Goal: Transaction & Acquisition: Purchase product/service

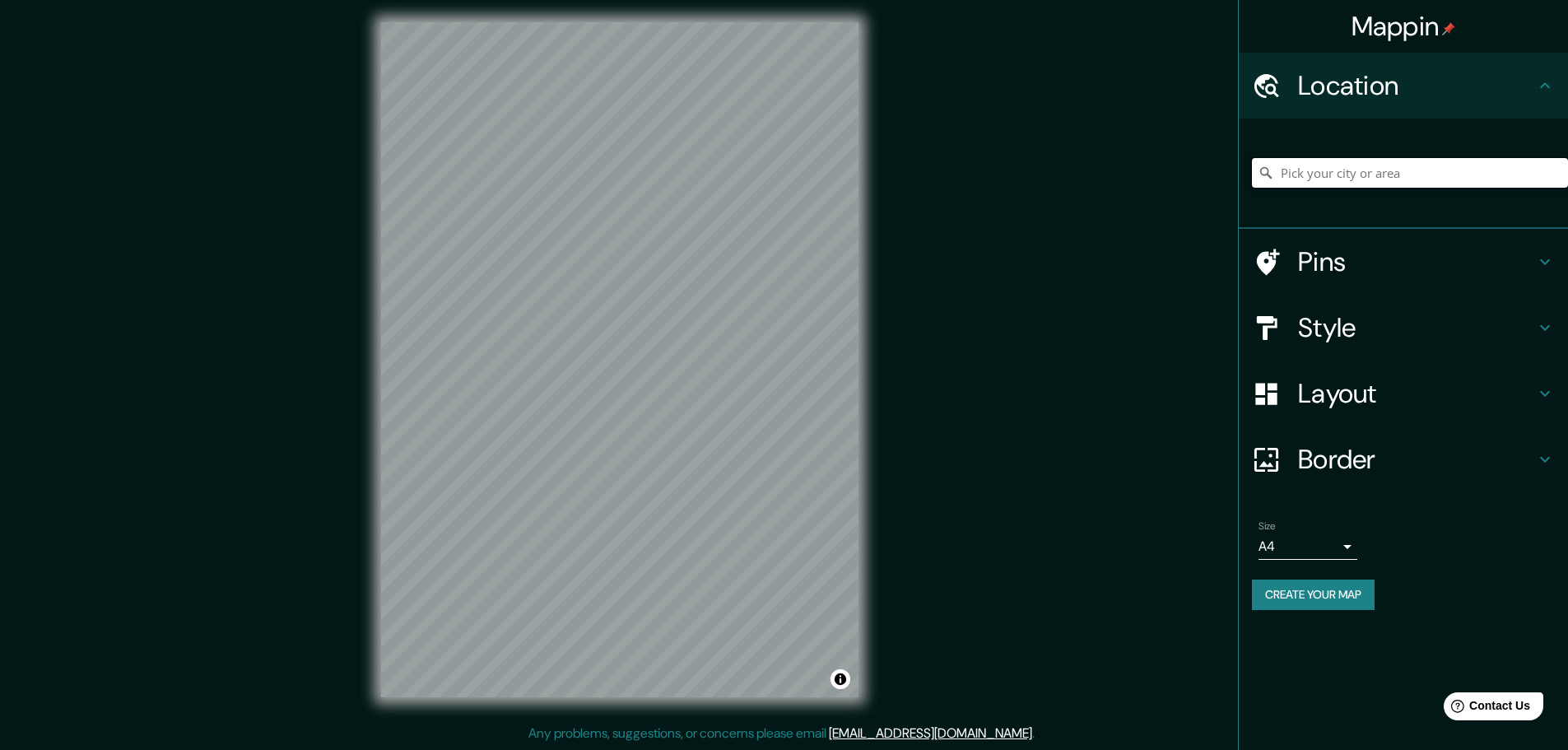
click at [1346, 175] on input "Pick your city or area" at bounding box center [1410, 173] width 316 height 30
click at [1349, 170] on input "Pick your city or area" at bounding box center [1410, 173] width 316 height 30
click at [1346, 176] on input "Pick your city or area" at bounding box center [1410, 173] width 316 height 30
paste input "j"
click at [1357, 176] on input "Pick your city or area" at bounding box center [1410, 173] width 316 height 30
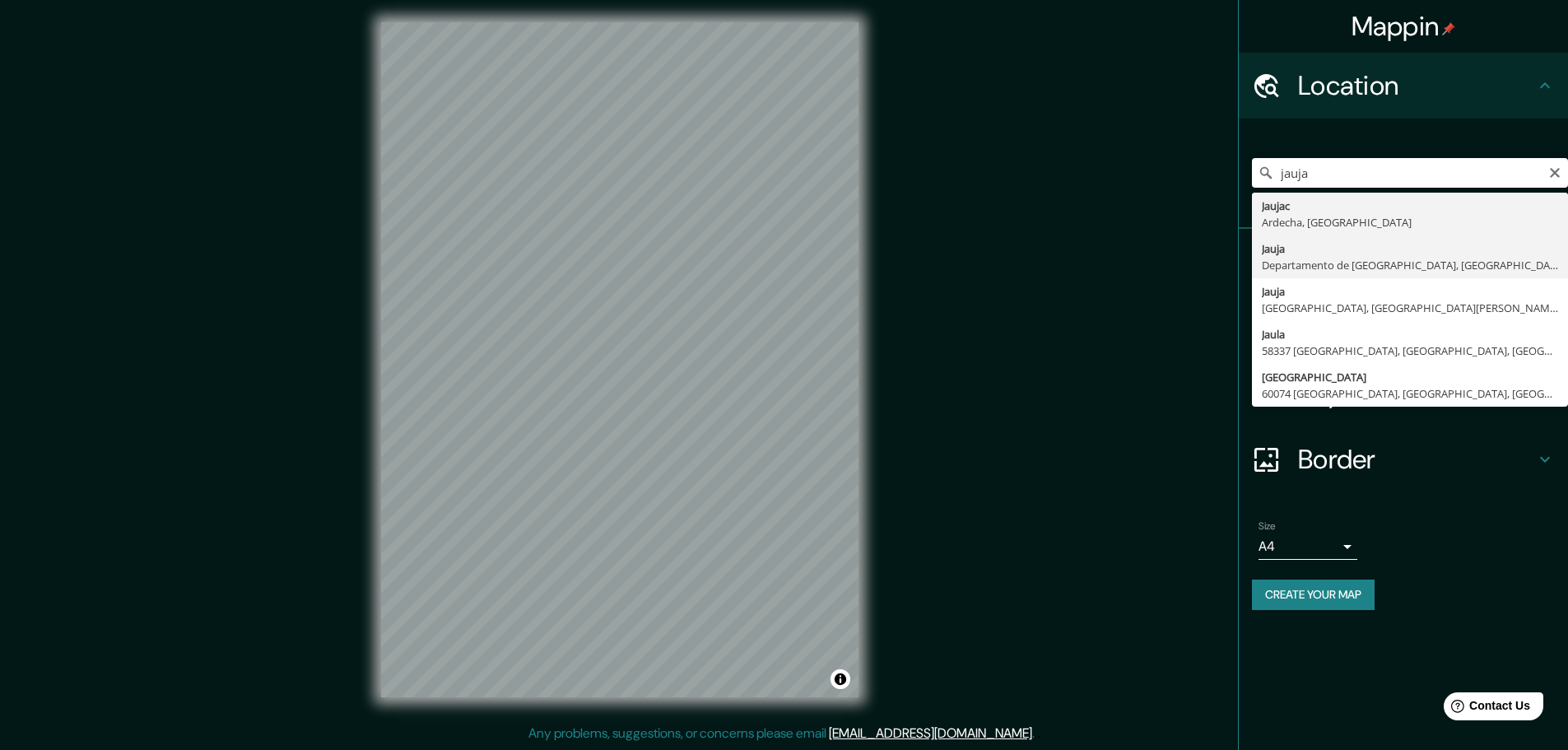
type input "Jauja, Departamento de Junín, Perú"
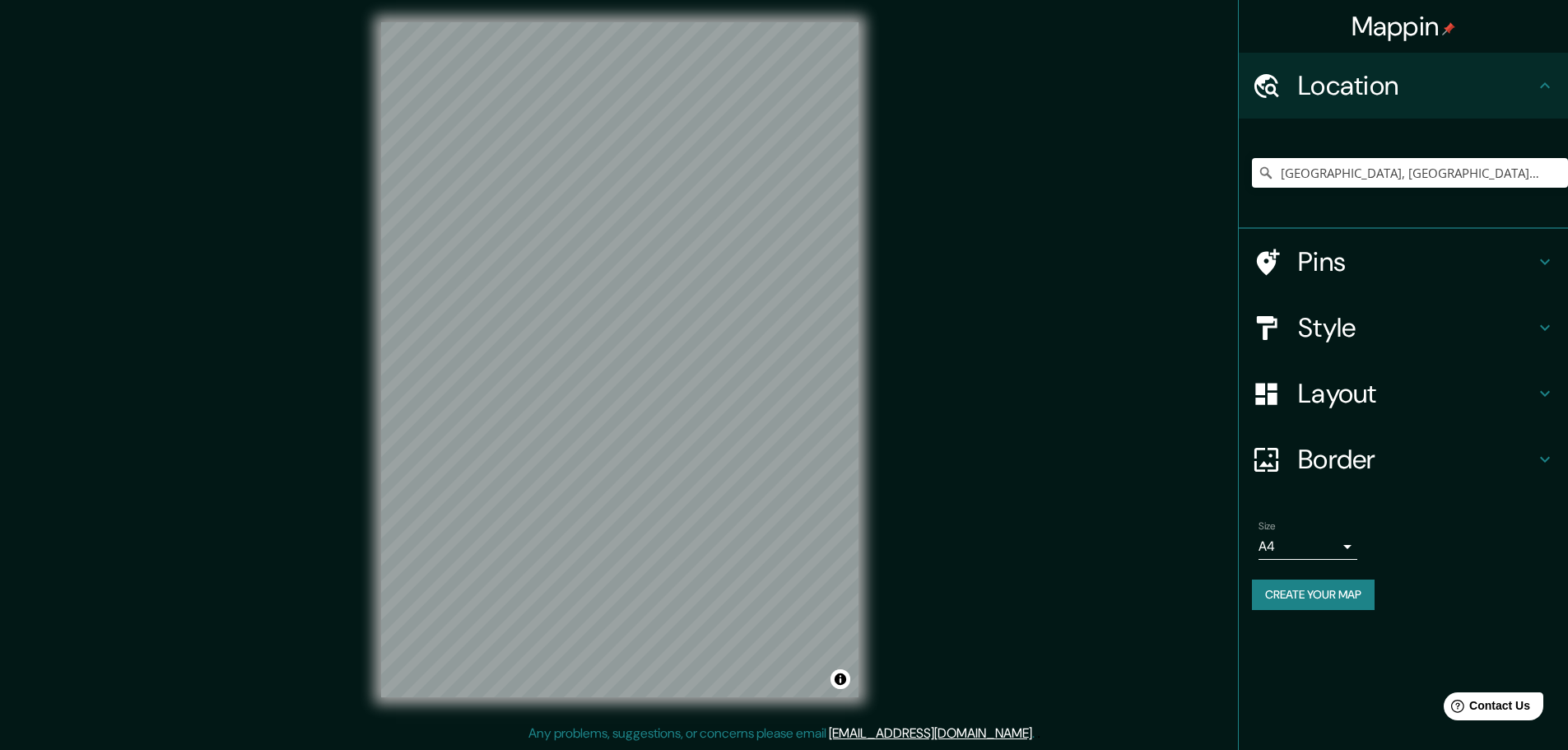
click at [1342, 600] on button "Create your map" at bounding box center [1313, 596] width 122 height 31
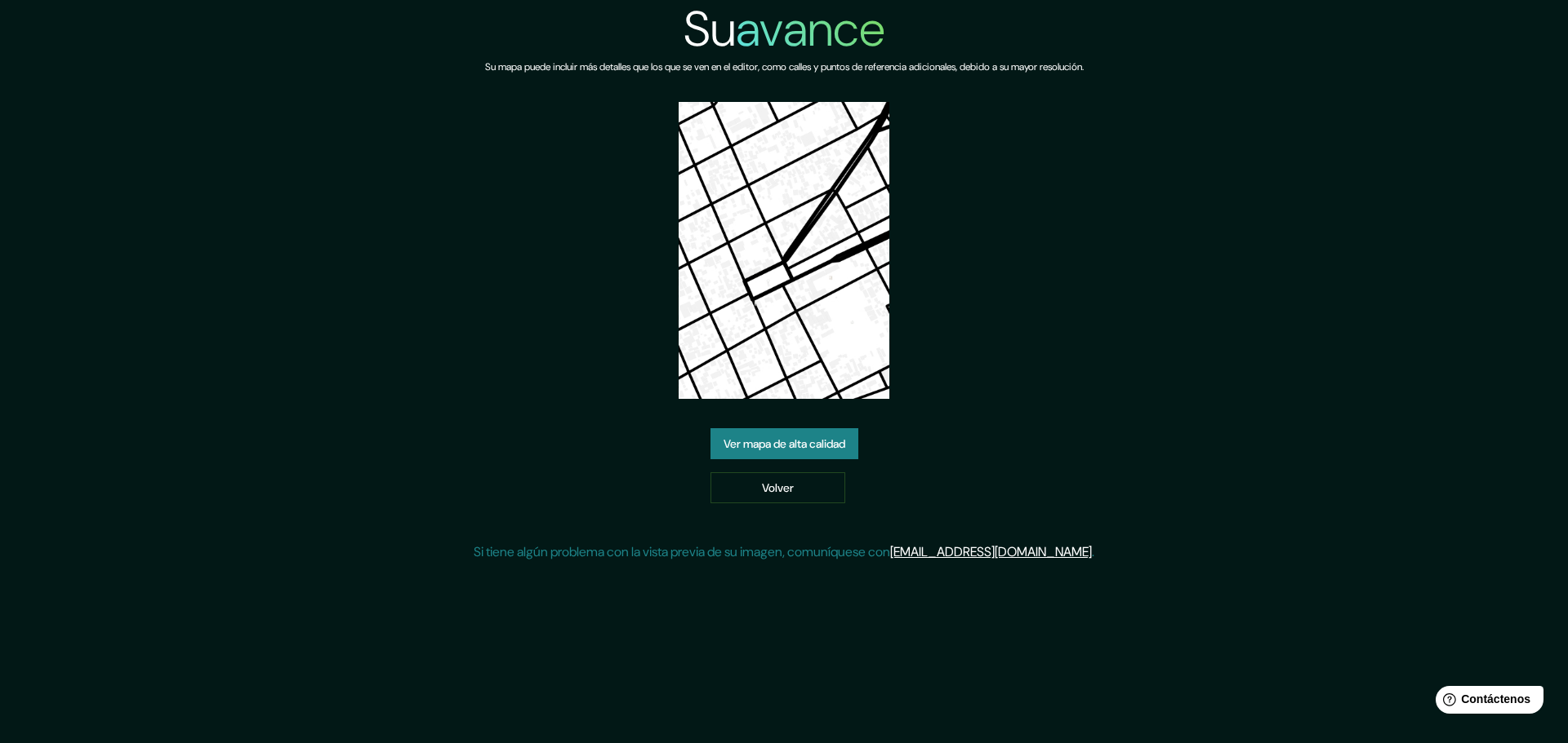
click at [813, 443] on font "Ver mapa de alta calidad" at bounding box center [784, 444] width 122 height 14
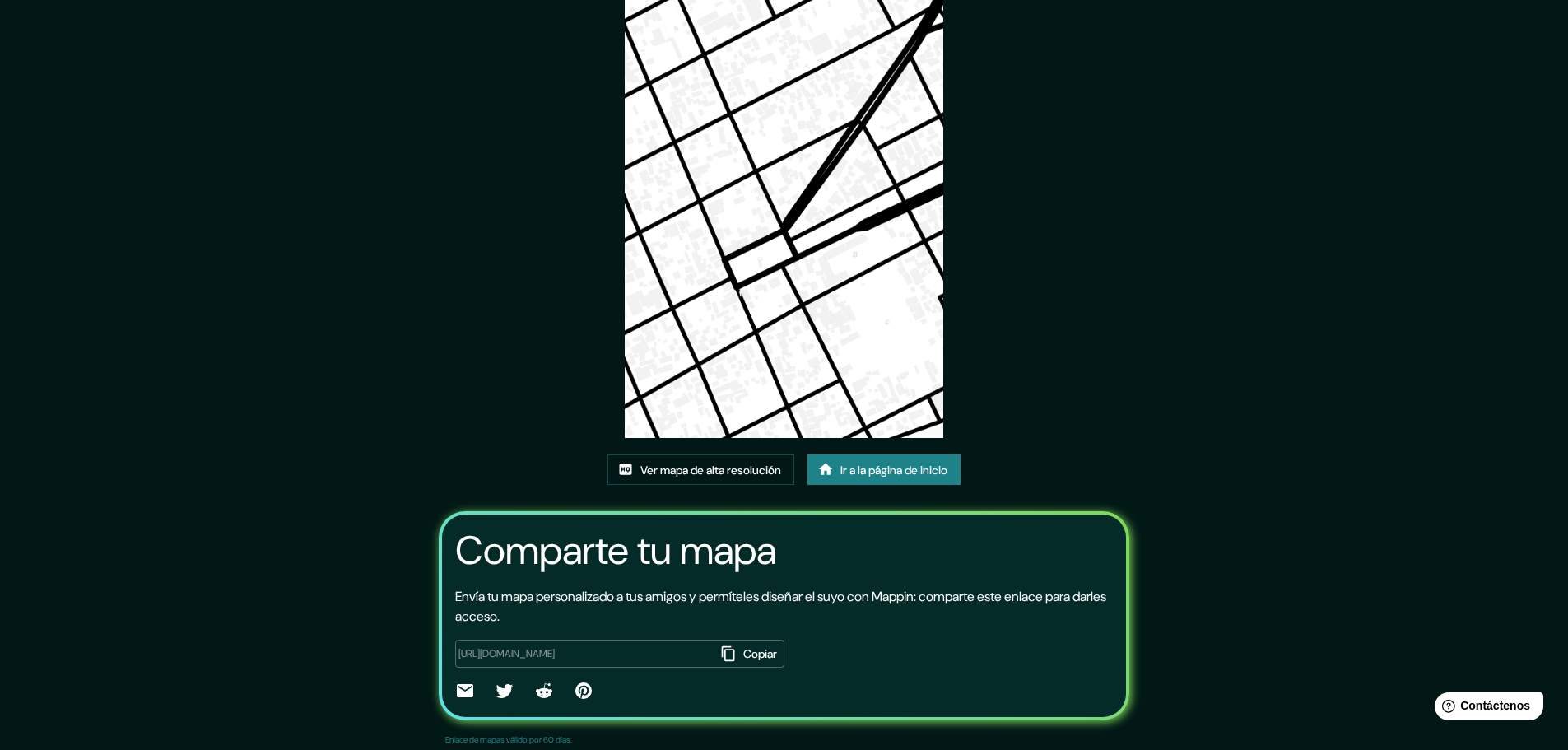
scroll to position [113, 0]
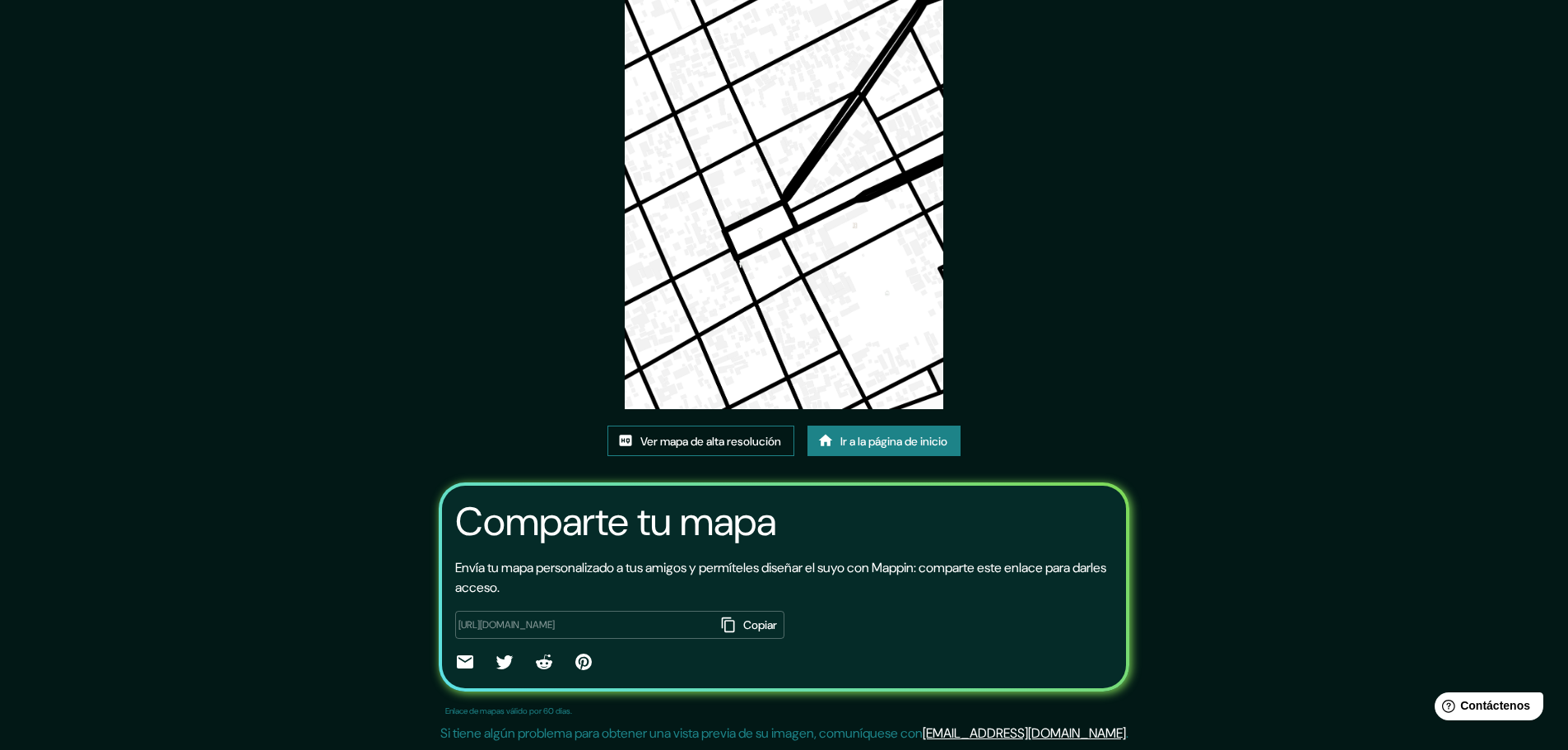
click at [764, 444] on font "Ver mapa de alta resolución" at bounding box center [710, 441] width 141 height 15
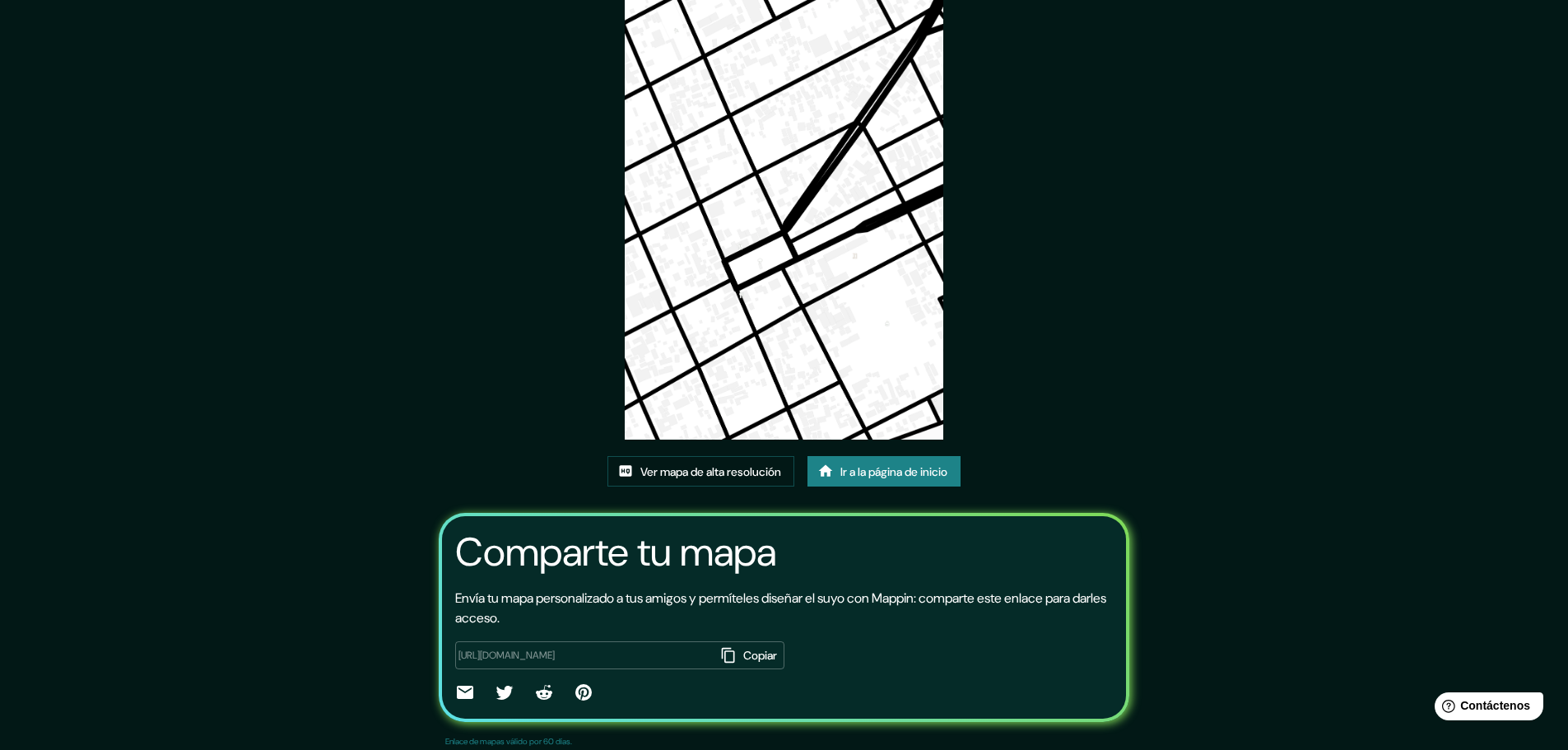
scroll to position [0, 0]
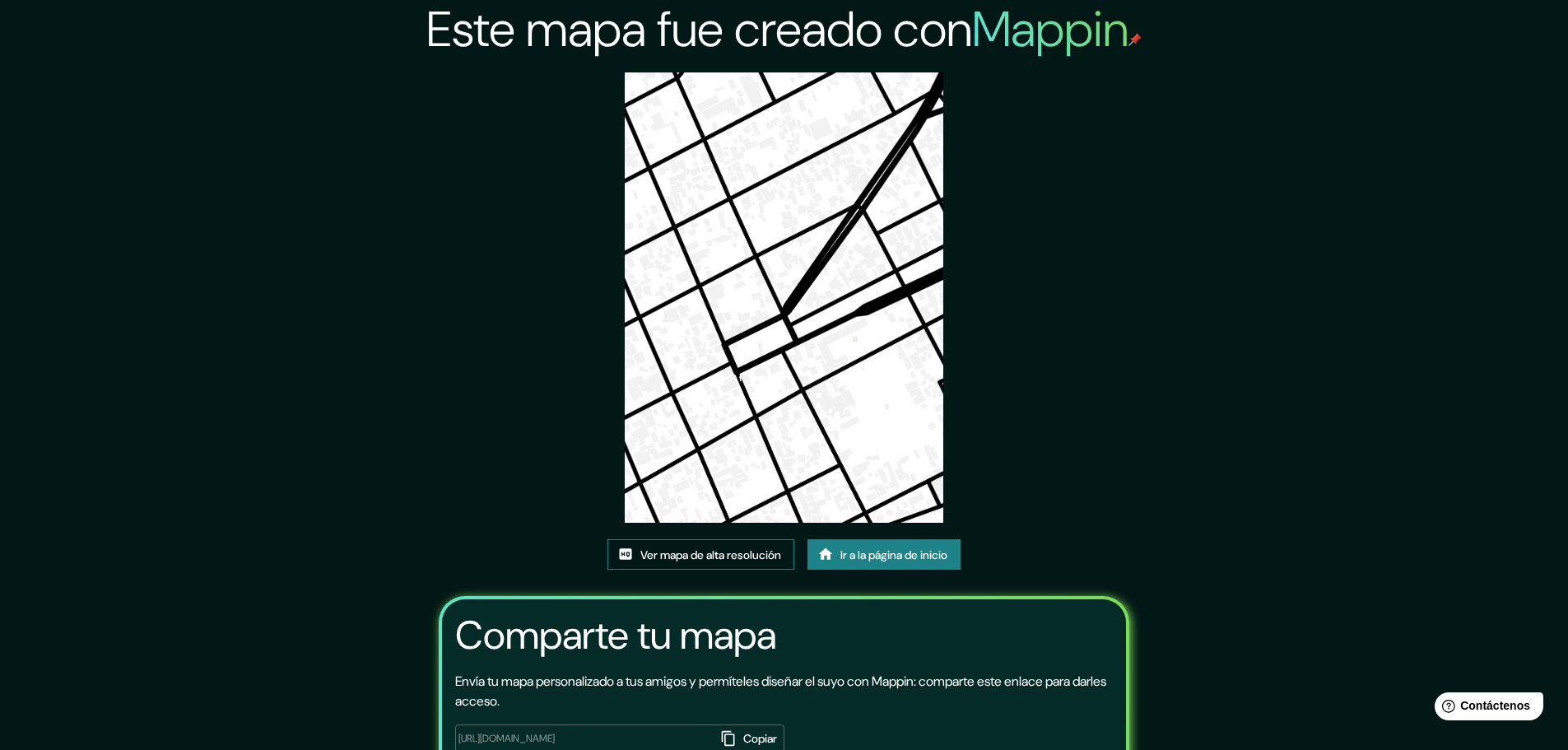
click at [752, 554] on font "Ver mapa de alta resolución" at bounding box center [710, 555] width 141 height 15
